Goal: Information Seeking & Learning: Learn about a topic

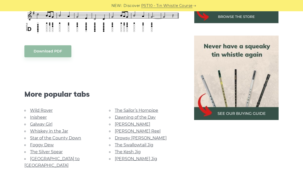
scroll to position [208, 0]
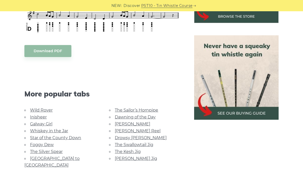
click at [126, 122] on link "[PERSON_NAME]" at bounding box center [132, 124] width 35 height 5
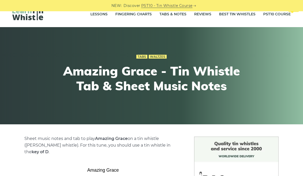
scroll to position [0, 0]
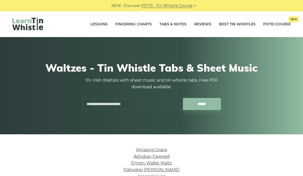
click at [177, 24] on link "Tabs & Notes" at bounding box center [172, 24] width 27 height 13
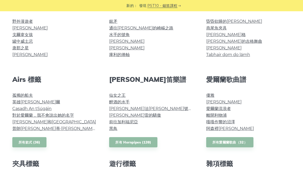
scroll to position [146, 0]
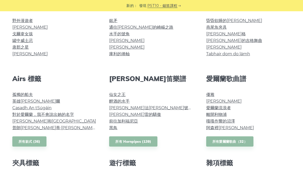
click at [220, 102] on font "斯潘西爾山" at bounding box center [223, 101] width 35 height 5
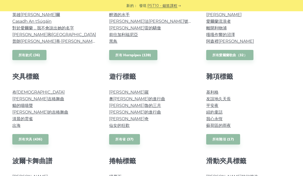
scroll to position [234, 0]
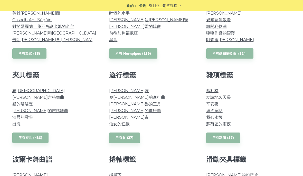
click at [223, 96] on font "友誼地久天長" at bounding box center [218, 97] width 25 height 5
click at [30, 89] on font "布拉尼朝聖者" at bounding box center [38, 90] width 52 height 5
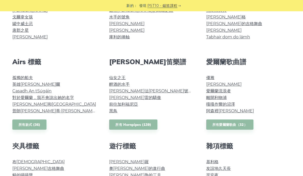
scroll to position [162, 0]
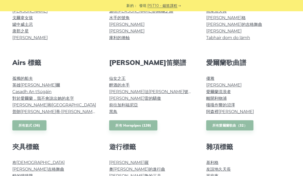
click at [141, 129] on link "所有 Hornpipes (139)" at bounding box center [133, 126] width 48 height 11
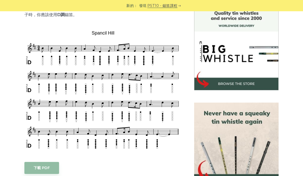
scroll to position [141, 0]
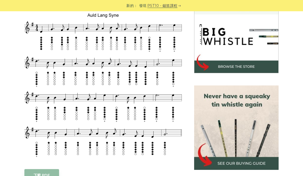
scroll to position [158, 0]
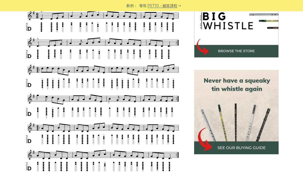
scroll to position [173, 0]
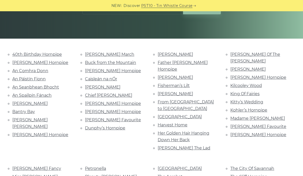
scroll to position [116, 0]
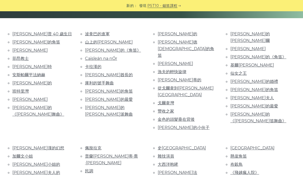
click at [241, 71] on font "仙女之王" at bounding box center [238, 73] width 16 height 5
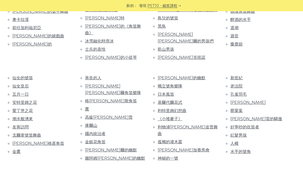
scroll to position [295, 0]
click at [161, 156] on font "神秘的一號" at bounding box center [167, 158] width 21 height 5
click at [24, 125] on font "友善訪問" at bounding box center [20, 127] width 16 height 5
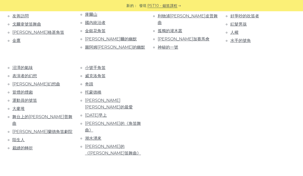
scroll to position [405, 0]
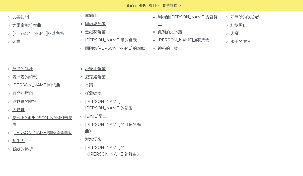
click at [16, 107] on font "大麥堆" at bounding box center [18, 109] width 12 height 5
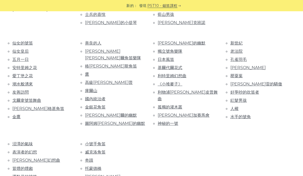
scroll to position [325, 0]
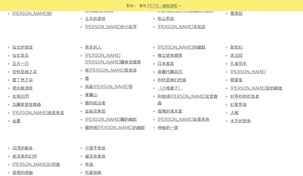
click at [13, 162] on font "斯萊戈幻想曲" at bounding box center [36, 164] width 48 height 5
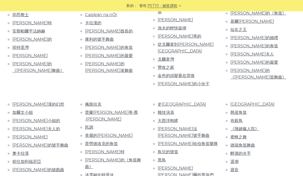
scroll to position [161, 0]
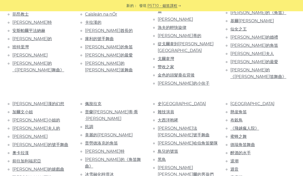
click at [89, 125] on font "民調" at bounding box center [89, 127] width 8 height 5
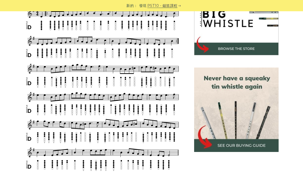
scroll to position [178, 0]
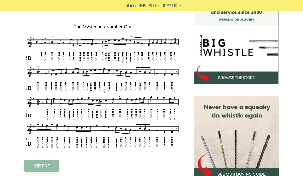
scroll to position [147, 0]
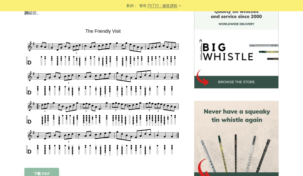
scroll to position [143, 0]
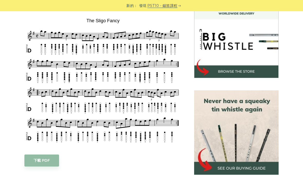
scroll to position [153, 0]
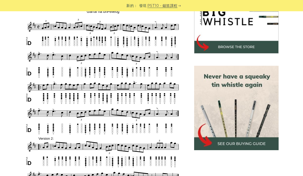
scroll to position [176, 0]
